Goal: Navigation & Orientation: Find specific page/section

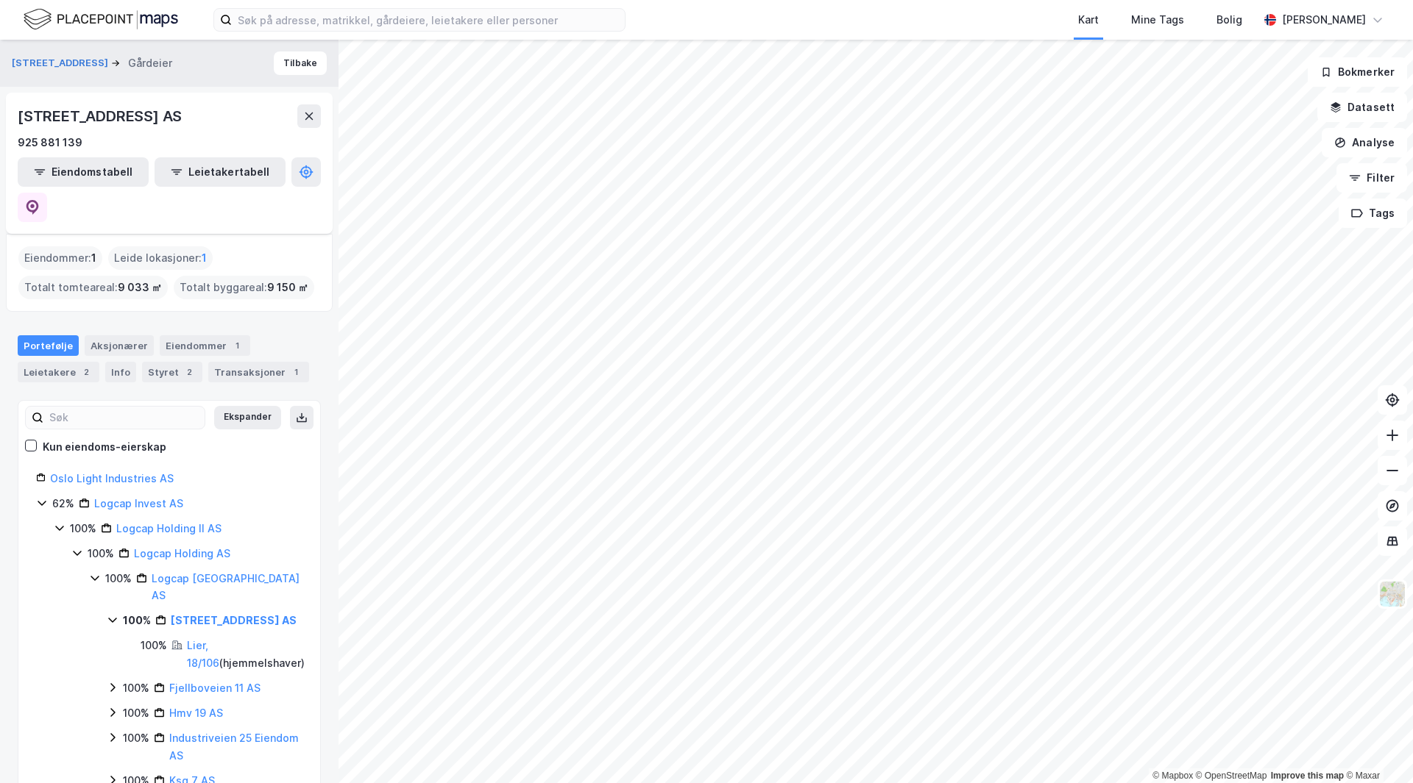
scroll to position [74, 0]
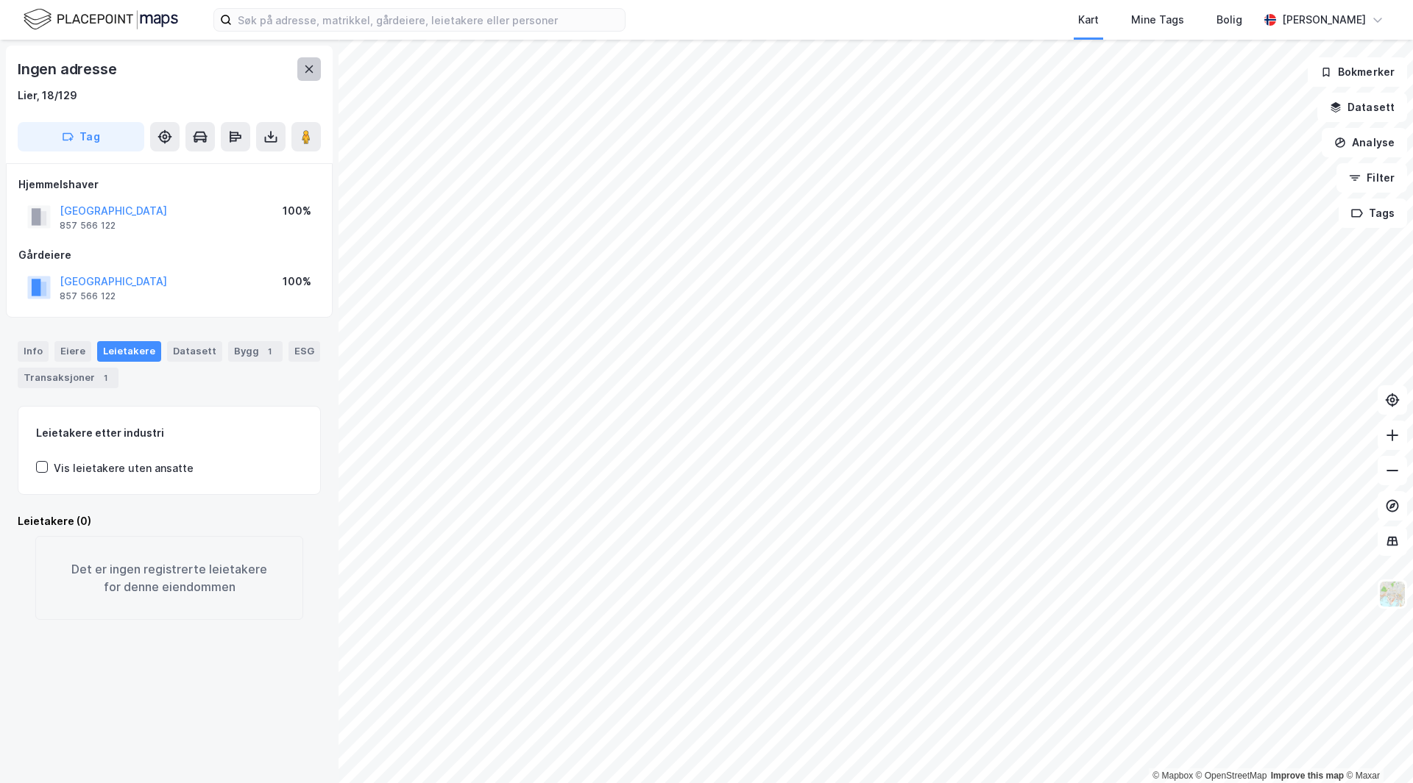
click at [313, 69] on icon at bounding box center [309, 69] width 12 height 12
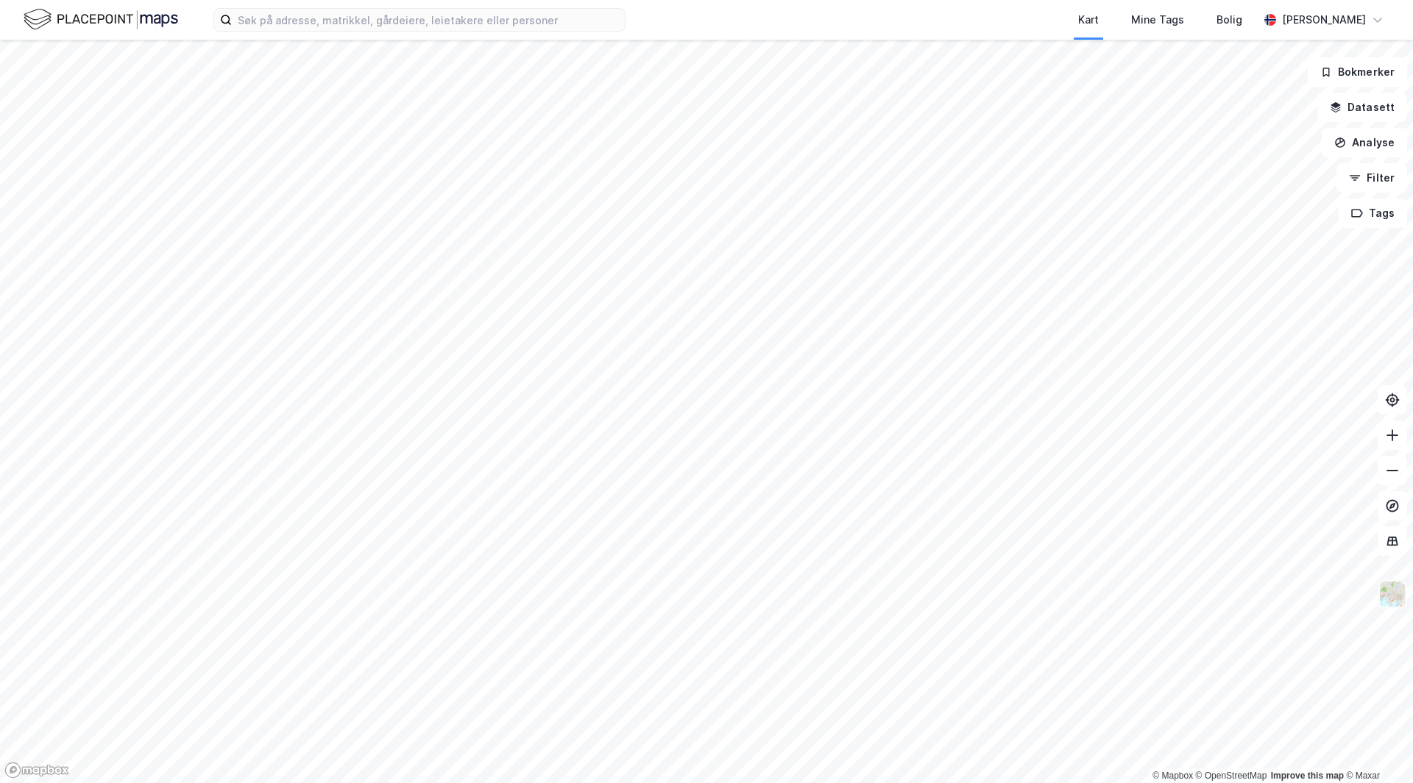
click at [1387, 593] on img at bounding box center [1392, 594] width 28 height 28
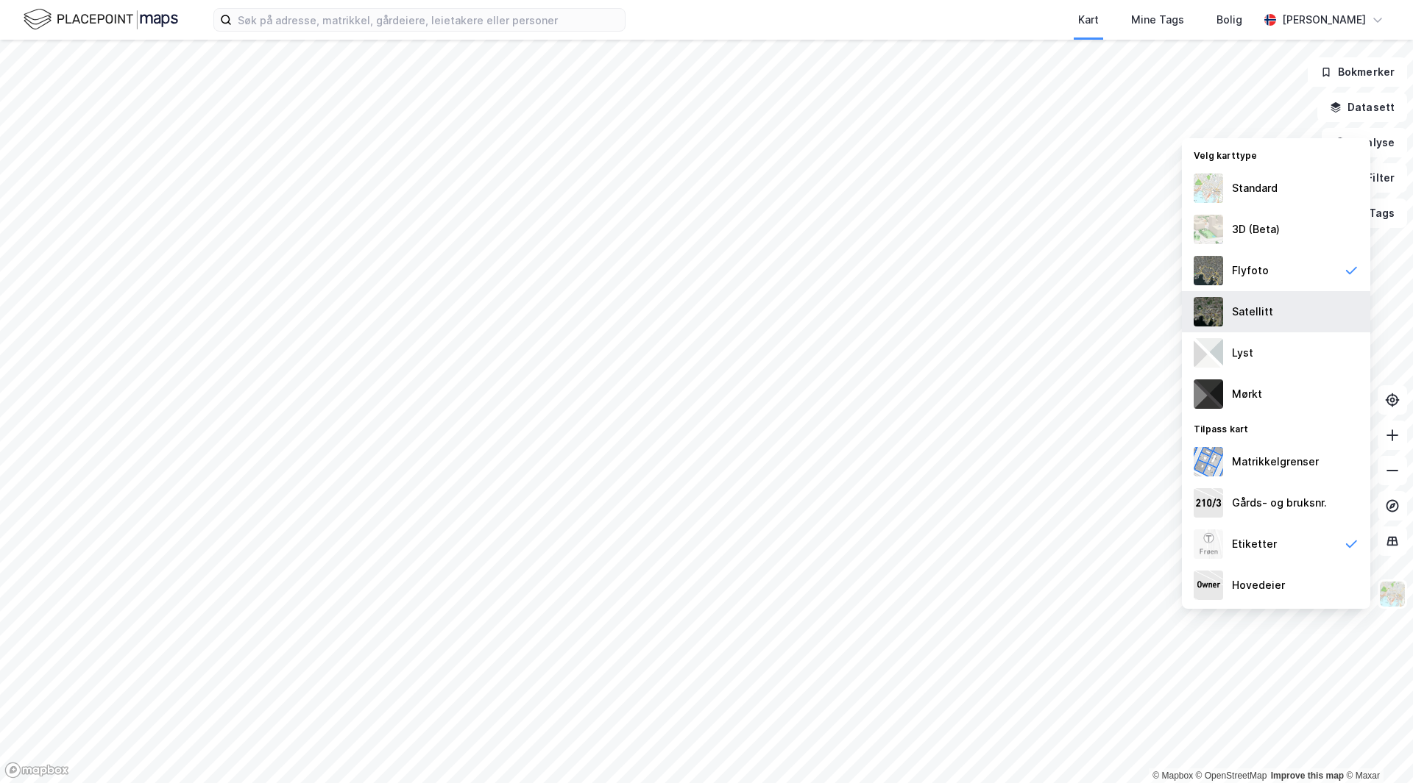
click at [1276, 316] on div "Satellitt" at bounding box center [1275, 311] width 188 height 41
click at [1271, 271] on div "Flyfoto" at bounding box center [1275, 270] width 188 height 41
click at [1267, 313] on div "Satellitt" at bounding box center [1252, 312] width 41 height 18
click at [1229, 274] on div "Flyfoto" at bounding box center [1275, 270] width 188 height 41
click at [1224, 308] on div "Satellitt" at bounding box center [1275, 311] width 188 height 41
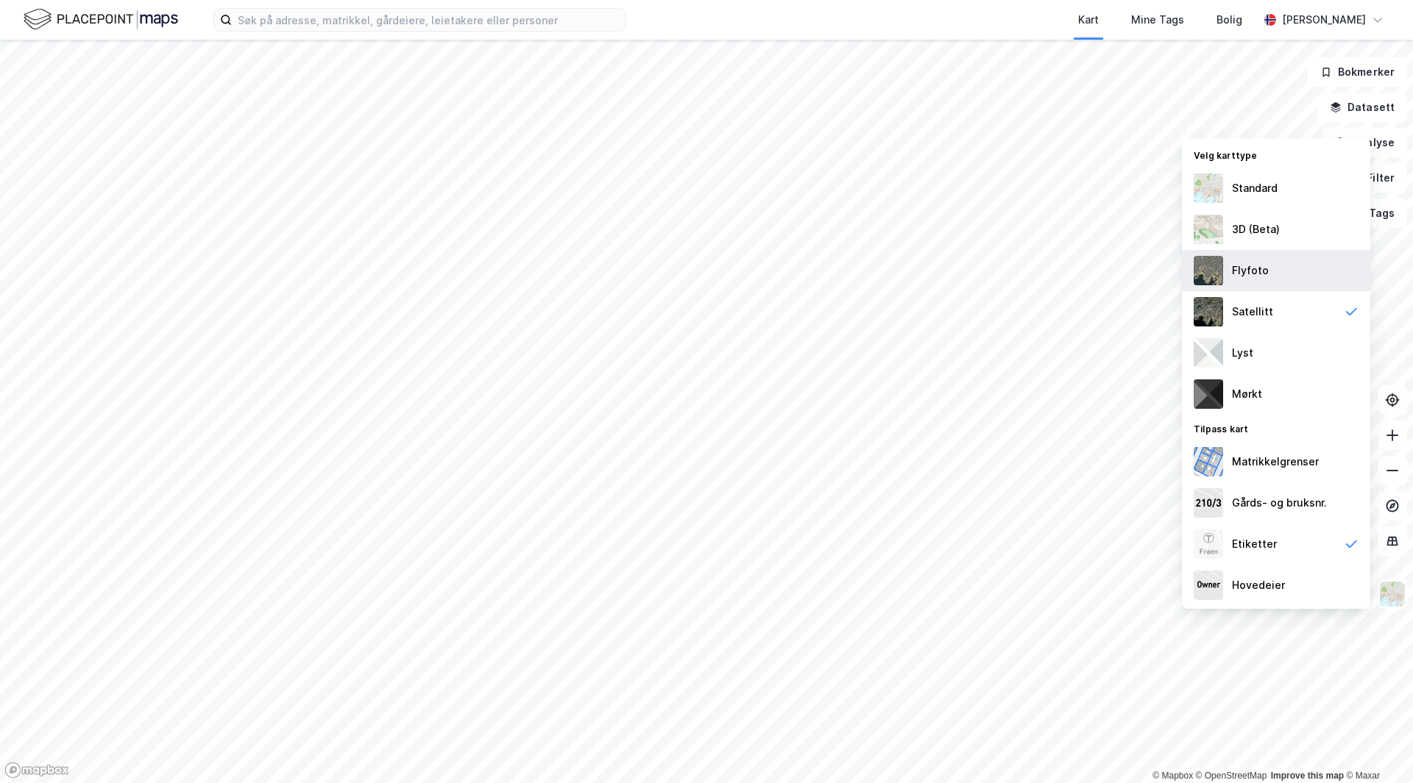
click at [1232, 265] on div "Flyfoto" at bounding box center [1250, 271] width 37 height 18
click at [1234, 309] on div "Satellitt" at bounding box center [1252, 312] width 41 height 18
drag, startPoint x: 1225, startPoint y: 311, endPoint x: 1236, endPoint y: 311, distance: 11.0
click at [1236, 311] on div "Satellitt" at bounding box center [1252, 312] width 41 height 18
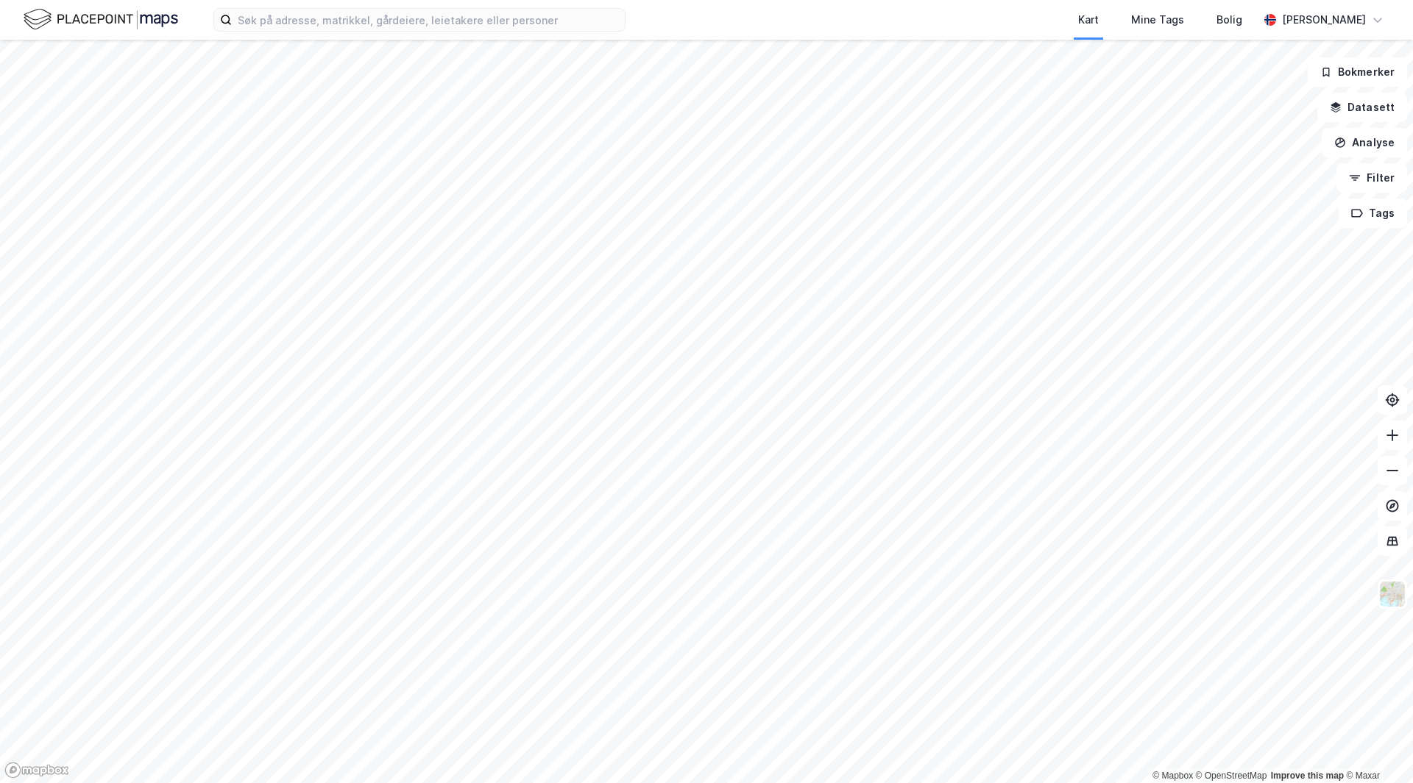
click at [914, 36] on div "Kart Mine Tags [PERSON_NAME] © Mapbox © OpenStreetMap Improve this map © Maxar …" at bounding box center [706, 391] width 1413 height 783
click at [1398, 598] on img at bounding box center [1392, 594] width 28 height 28
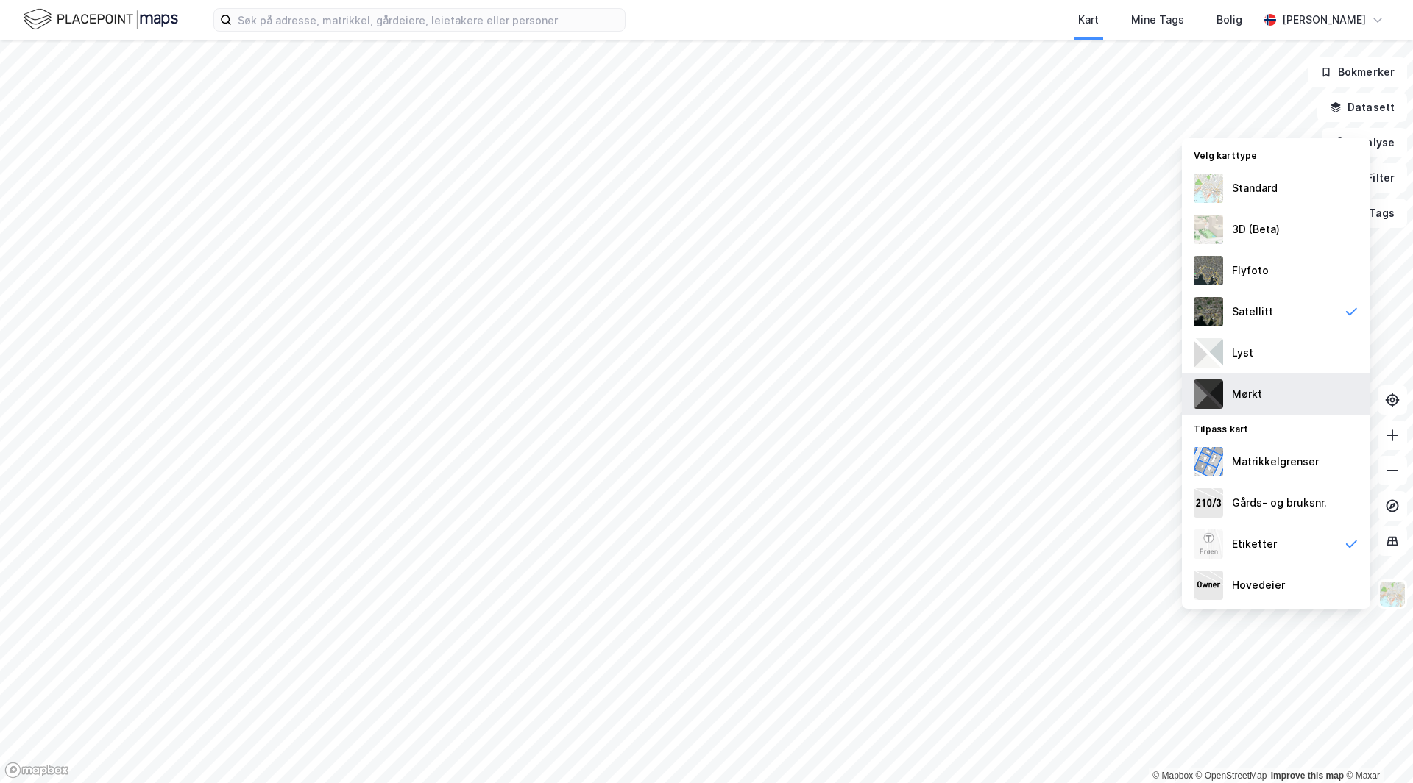
click at [1278, 392] on div "Mørkt" at bounding box center [1275, 394] width 188 height 41
click at [1284, 356] on div "Lyst" at bounding box center [1275, 353] width 188 height 41
click at [1262, 310] on div "Satellitt" at bounding box center [1252, 312] width 41 height 18
click at [1298, 549] on div "Etiketter" at bounding box center [1275, 544] width 188 height 41
